Goal: Task Accomplishment & Management: Use online tool/utility

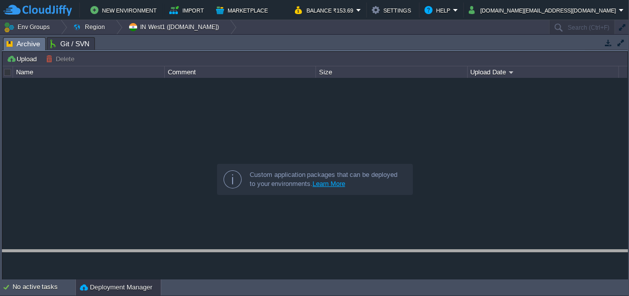
drag, startPoint x: 186, startPoint y: 42, endPoint x: 173, endPoint y: 260, distance: 218.9
click at [185, 264] on body "New Environment Import Marketplace Bonus ₹0.00 Upgrade Account Balance ₹153.69 …" at bounding box center [314, 148] width 629 height 296
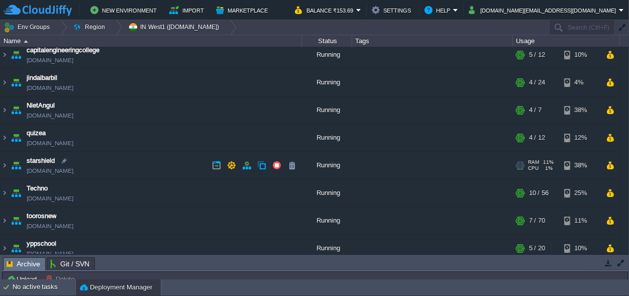
scroll to position [41, 0]
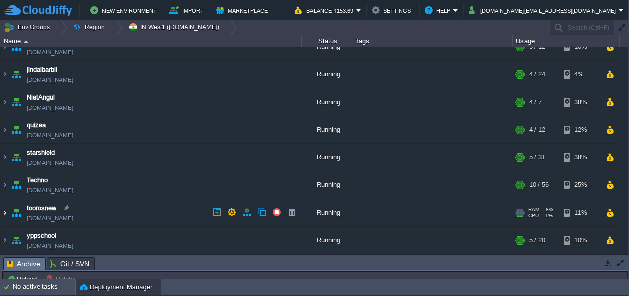
click at [4, 212] on img at bounding box center [5, 212] width 8 height 27
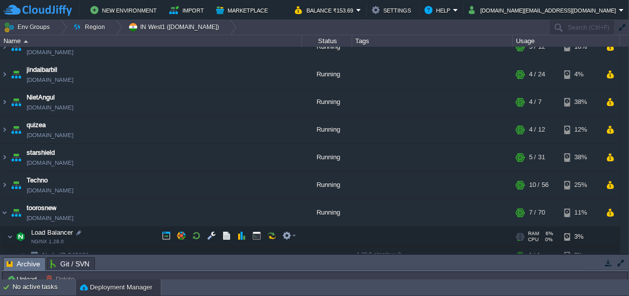
scroll to position [135, 0]
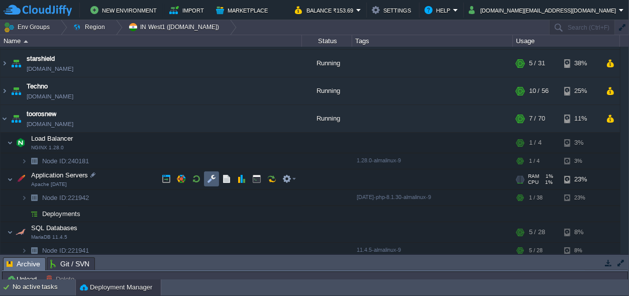
click at [208, 176] on button "button" at bounding box center [211, 178] width 9 height 9
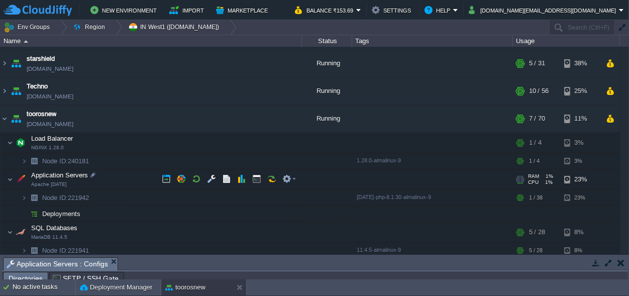
scroll to position [16, 0]
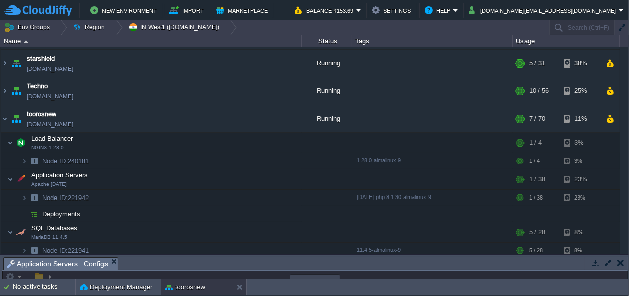
click at [269, 67] on body "New Environment Import Marketplace Bonus ₹0.00 Upgrade Account Balance ₹153.69 …" at bounding box center [314, 148] width 629 height 296
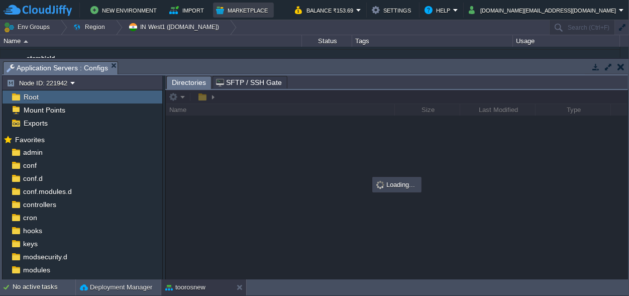
scroll to position [0, 0]
click at [279, 22] on body "New Environment Import Marketplace Bonus ₹0.00 Upgrade Account Balance ₹153.69 …" at bounding box center [314, 148] width 629 height 296
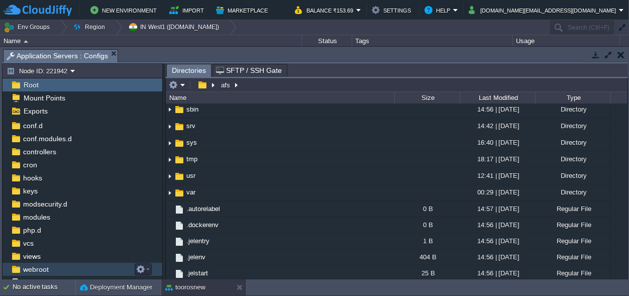
scroll to position [61, 0]
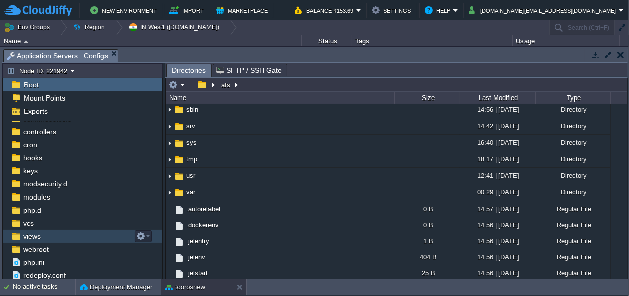
click at [46, 236] on div "views" at bounding box center [83, 236] width 160 height 13
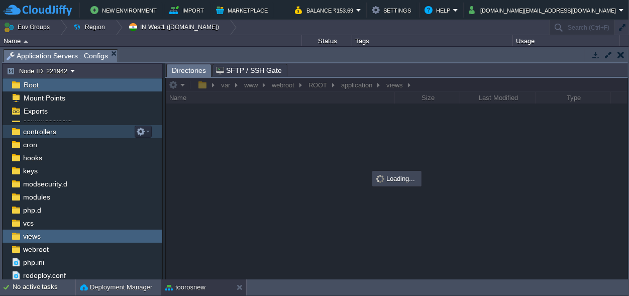
click at [50, 132] on span "controllers" at bounding box center [39, 131] width 37 height 9
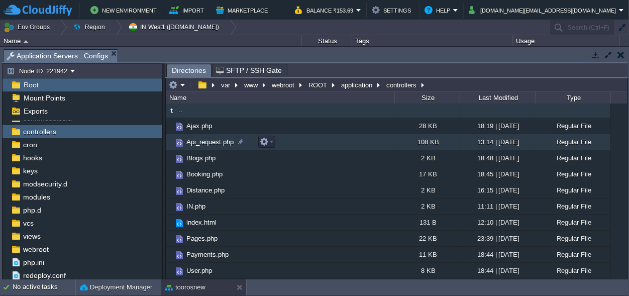
click at [202, 142] on span "Api_request.php" at bounding box center [210, 142] width 50 height 9
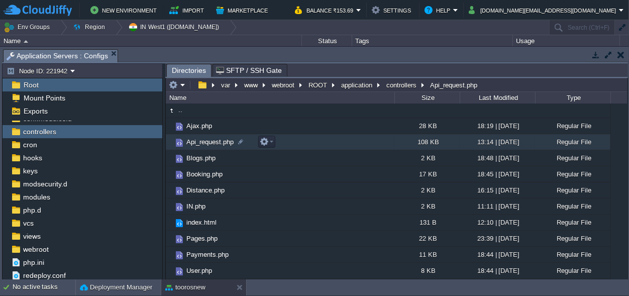
click at [202, 142] on span "Api_request.php" at bounding box center [210, 142] width 50 height 9
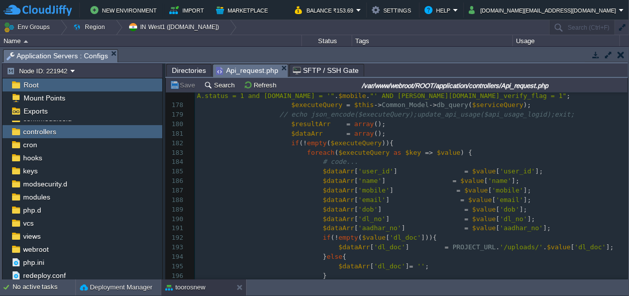
scroll to position [0, 0]
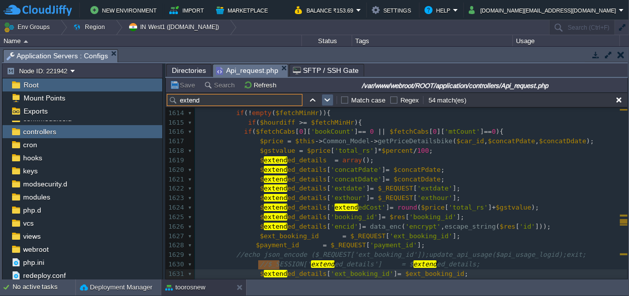
type input "extend"
click at [328, 97] on button "button" at bounding box center [327, 99] width 9 height 9
type textarea "extend"
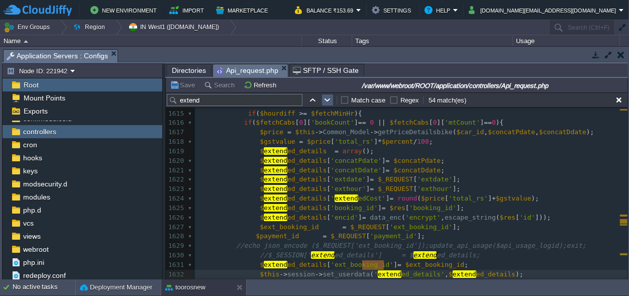
click at [328, 97] on button "button" at bounding box center [327, 99] width 9 height 9
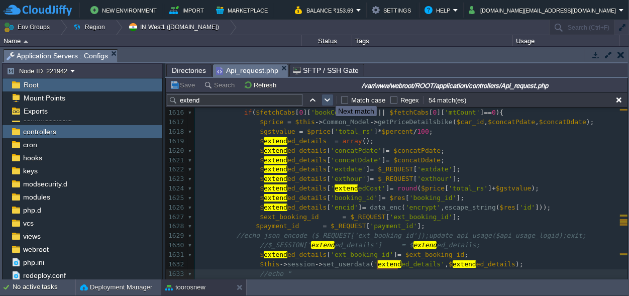
click at [328, 97] on button "button" at bounding box center [327, 99] width 9 height 9
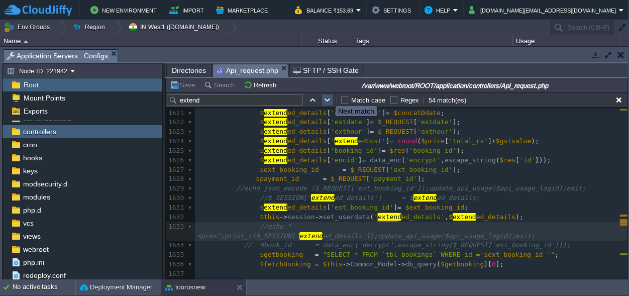
click at [328, 97] on button "button" at bounding box center [327, 99] width 9 height 9
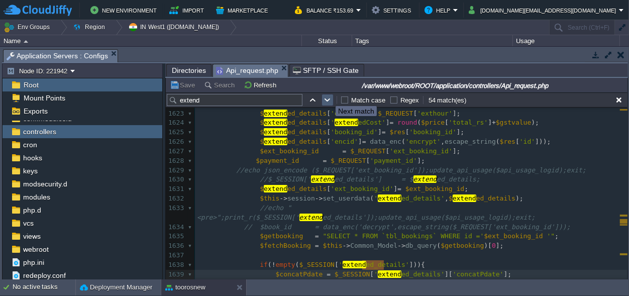
click at [328, 97] on button "button" at bounding box center [327, 99] width 9 height 9
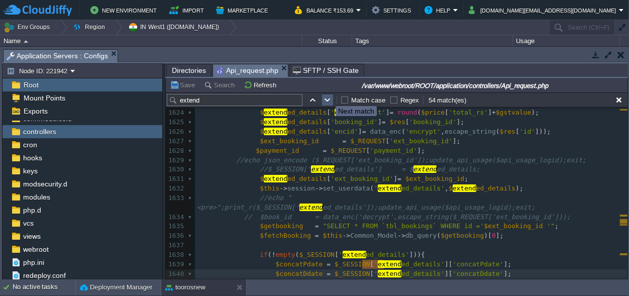
click at [328, 97] on button "button" at bounding box center [327, 99] width 9 height 9
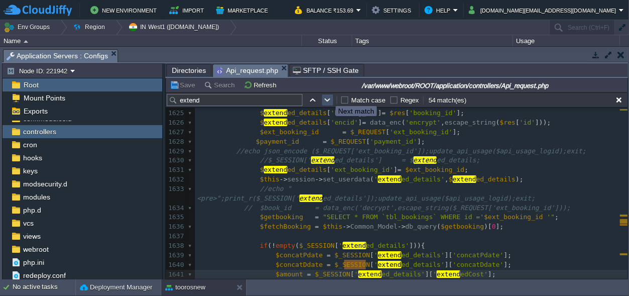
click at [328, 97] on button "button" at bounding box center [327, 99] width 9 height 9
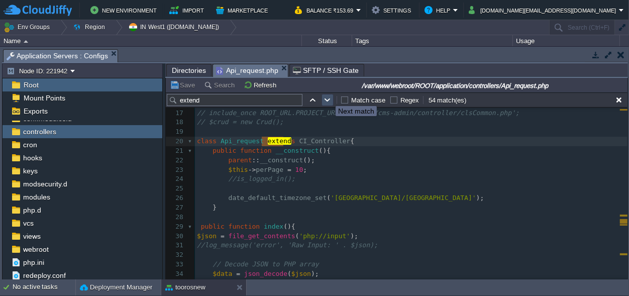
click at [328, 97] on button "button" at bounding box center [327, 99] width 9 height 9
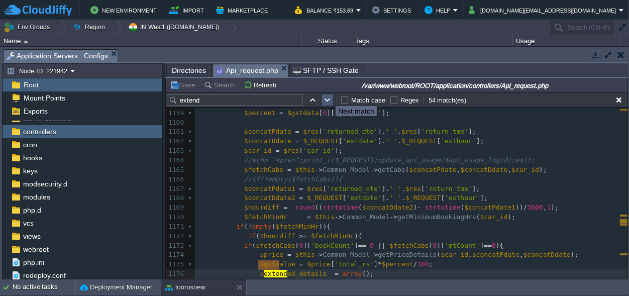
click at [328, 97] on button "button" at bounding box center [327, 99] width 9 height 9
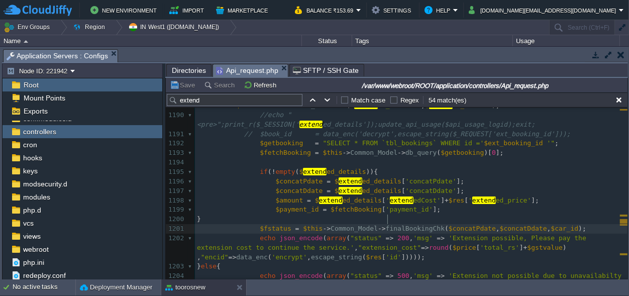
click at [387, 220] on div "x $query = "UPDATE tbl_bookings SET extend ed_payment_status = 0 WHERE payment_…" at bounding box center [411, 144] width 433 height 464
type textarea "finalBookingChk"
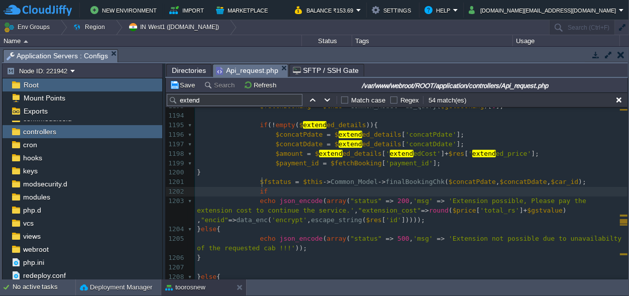
scroll to position [0, 7]
type textarea "if()"
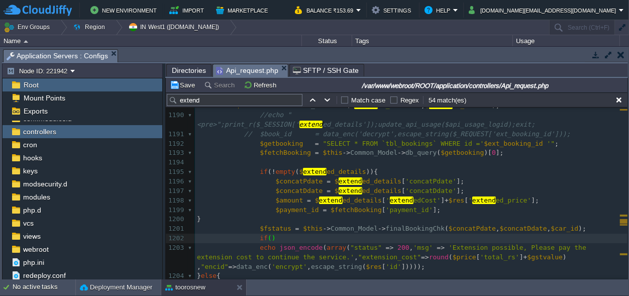
scroll to position [0, 0]
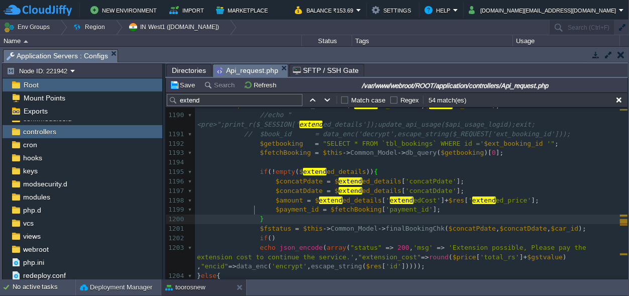
type textarea "}"
click at [259, 216] on div "xxxxxxxxxx $query = "UPDATE tbl_bookings SET extend ed_payment_status = 0 WHERE…" at bounding box center [411, 220] width 433 height 426
type textarea "$fstatus"
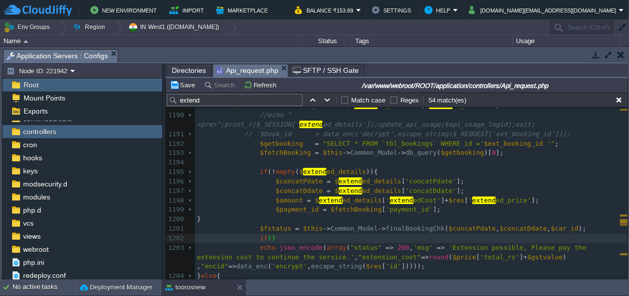
paste textarea "{"
type textarea "{"
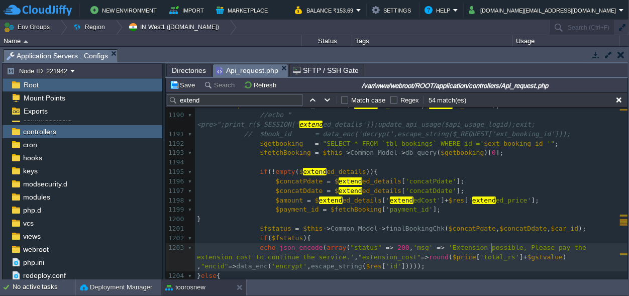
click at [500, 245] on pre "echo json_encode ( array ( "status" => 200 , 'msg' => 'Extension possible, Plea…" at bounding box center [411, 257] width 433 height 29
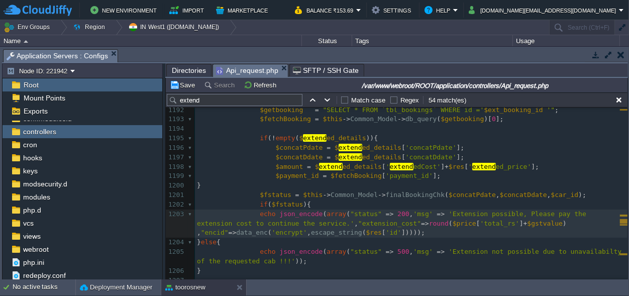
scroll to position [13015, 0]
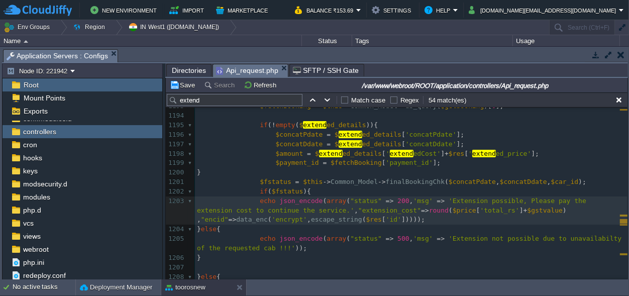
click at [411, 213] on pre "echo json_encode ( array ( "status" => 200 , 'msg' => 'Extension possible, Plea…" at bounding box center [411, 210] width 433 height 29
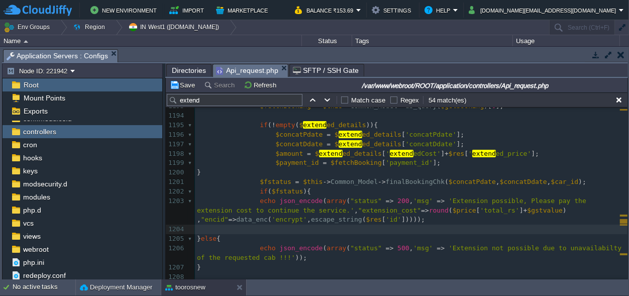
type textarea "}"
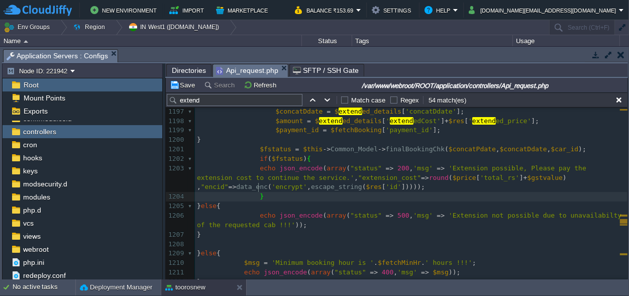
scroll to position [13062, 0]
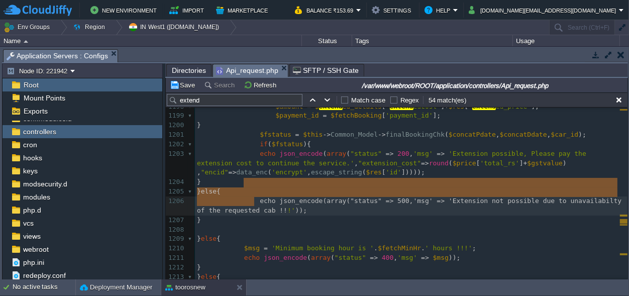
type textarea "else{ echo json_encode(array("status" => 500, 'msg' => 'Extension not possible …"
drag, startPoint x: 243, startPoint y: 182, endPoint x: 274, endPoint y: 203, distance: 37.6
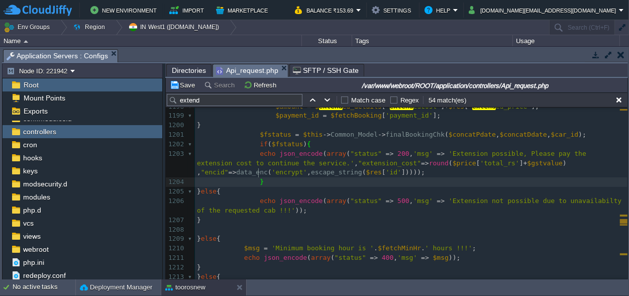
scroll to position [13016, 0]
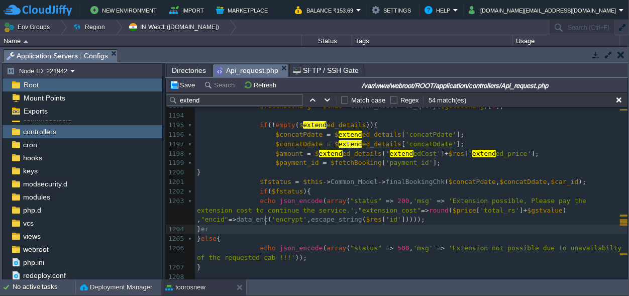
type textarea "erl"
type textarea "lse{}"
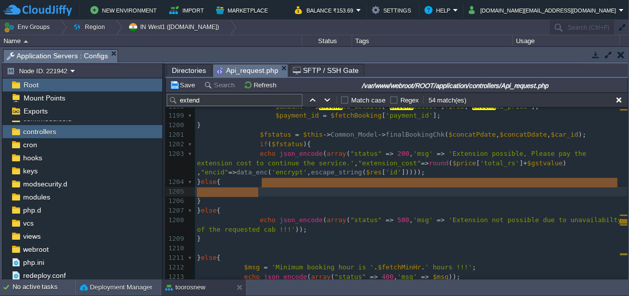
scroll to position [16, 61]
type textarea "else{ }"
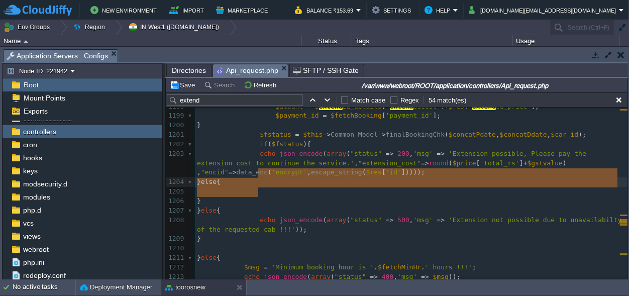
drag, startPoint x: 263, startPoint y: 192, endPoint x: 262, endPoint y: 177, distance: 14.6
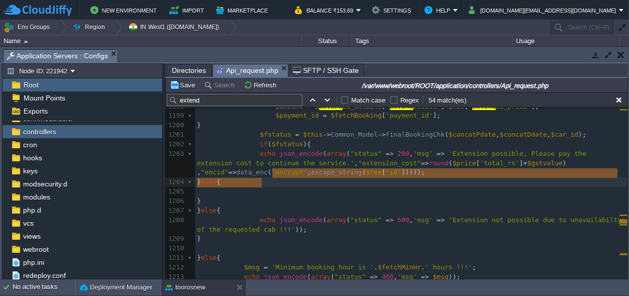
scroll to position [8, 64]
type textarea "else{"
drag, startPoint x: 279, startPoint y: 179, endPoint x: 259, endPoint y: 173, distance: 21.0
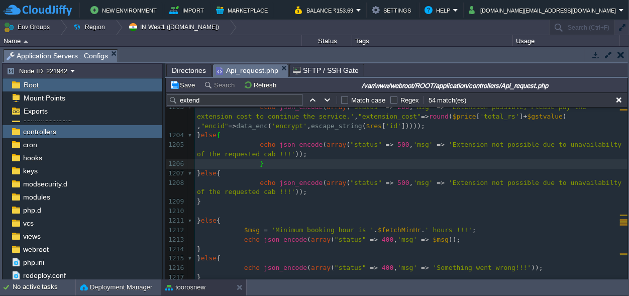
scroll to position [13053, 0]
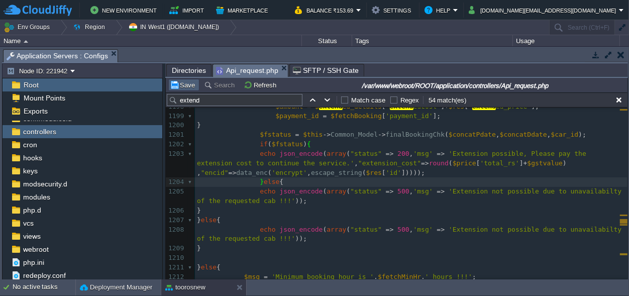
click at [185, 81] on button "Save" at bounding box center [184, 84] width 28 height 9
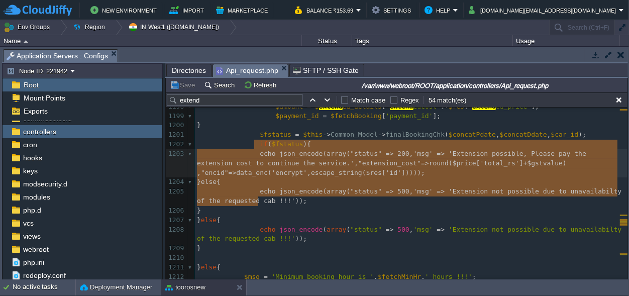
type textarea "if($fstatus){ echo json_encode(array("status" => 200, 'msg' => 'Extension possi…"
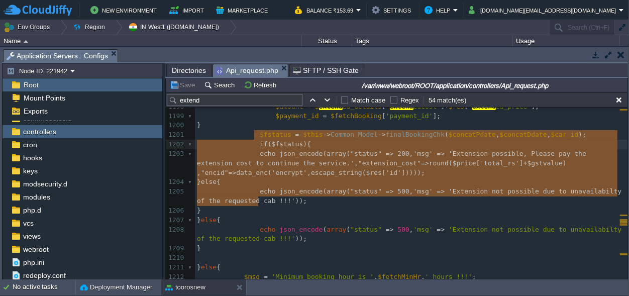
drag, startPoint x: 261, startPoint y: 201, endPoint x: 251, endPoint y: 138, distance: 64.1
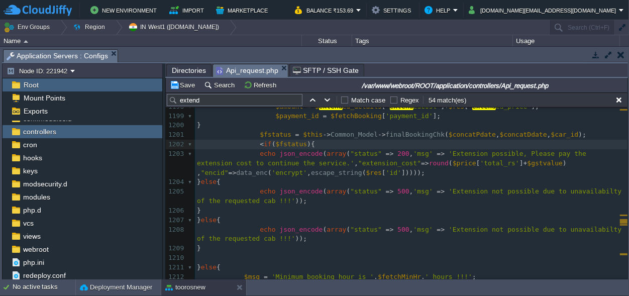
scroll to position [0, 7]
type textarea "<!--"
